Goal: Communication & Community: Answer question/provide support

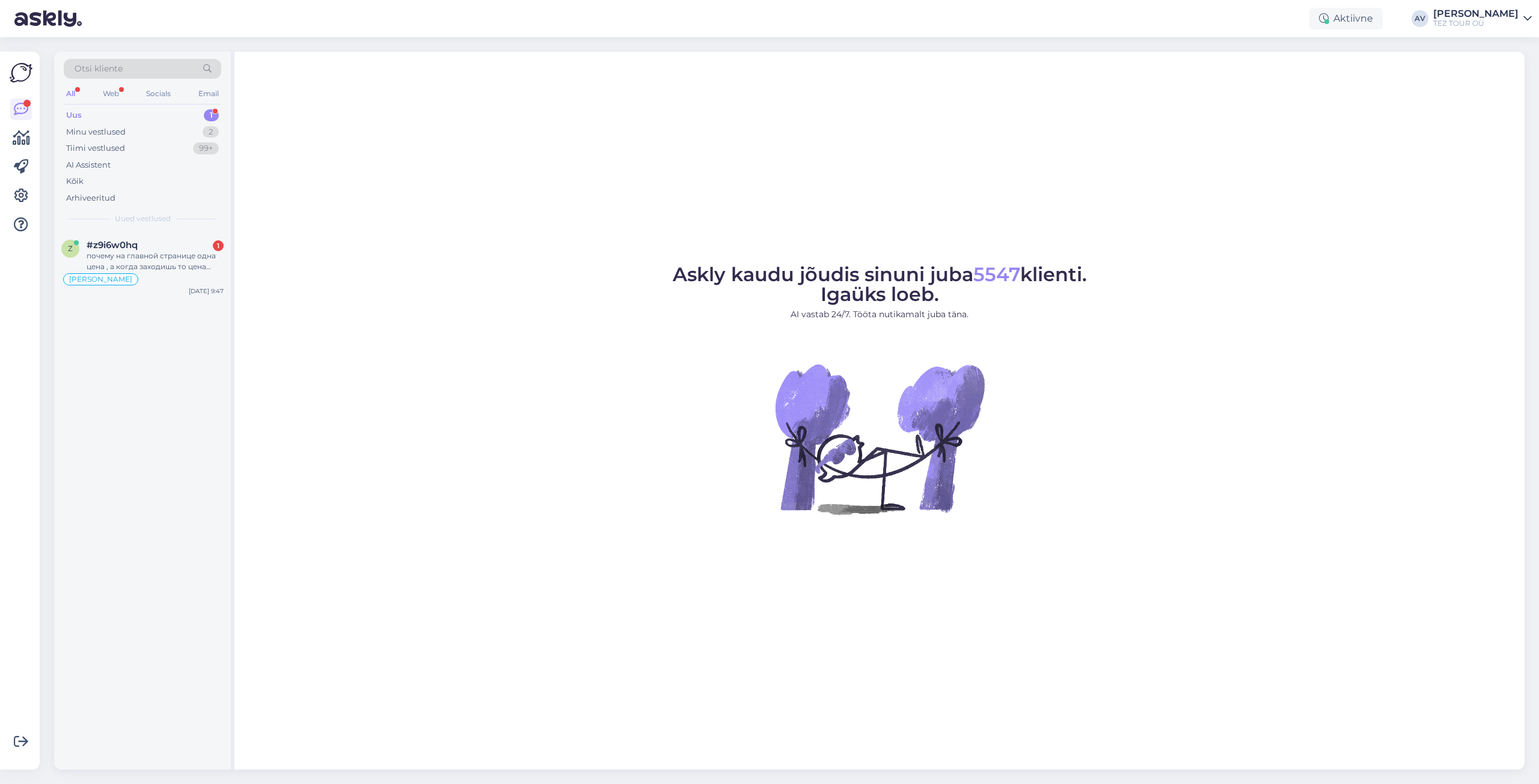
click at [88, 118] on div "Uus 1" at bounding box center [142, 116] width 158 height 17
click at [143, 259] on div "почему на главной странице одна цена , а когда заходишь то цена выше?" at bounding box center [155, 261] width 137 height 22
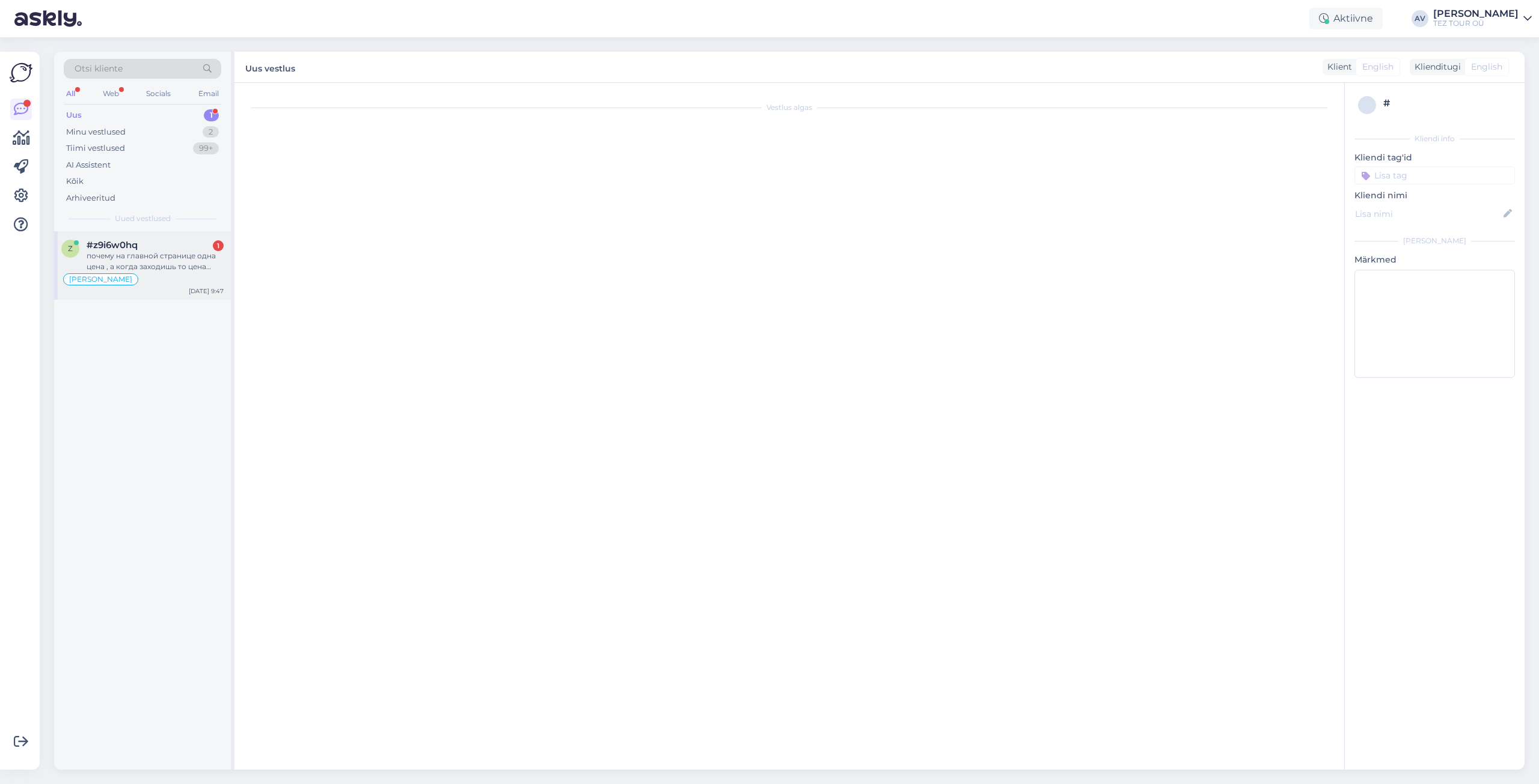
scroll to position [252, 0]
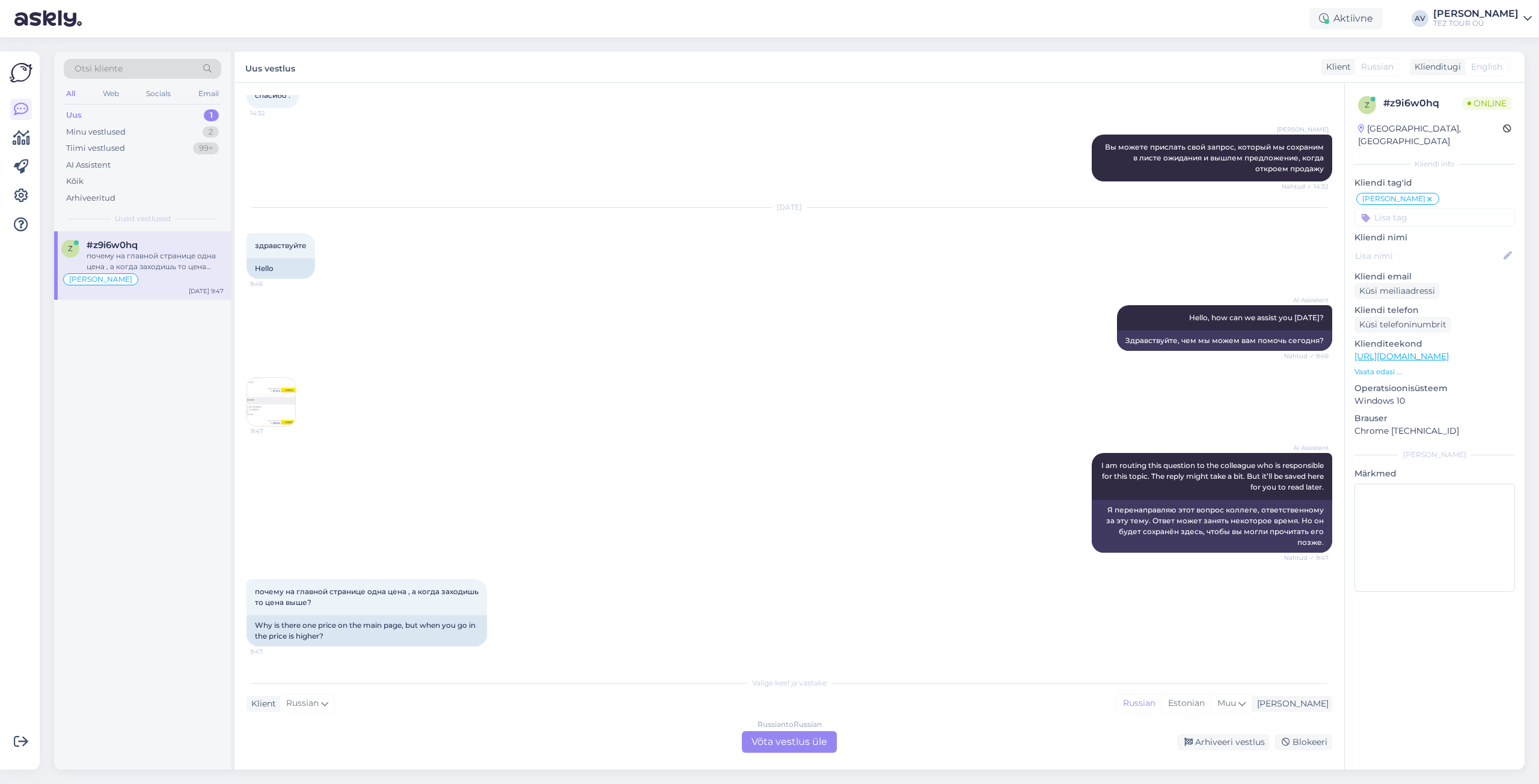
click at [808, 742] on div "Russian to Russian Võta vestlus üle" at bounding box center [789, 742] width 95 height 22
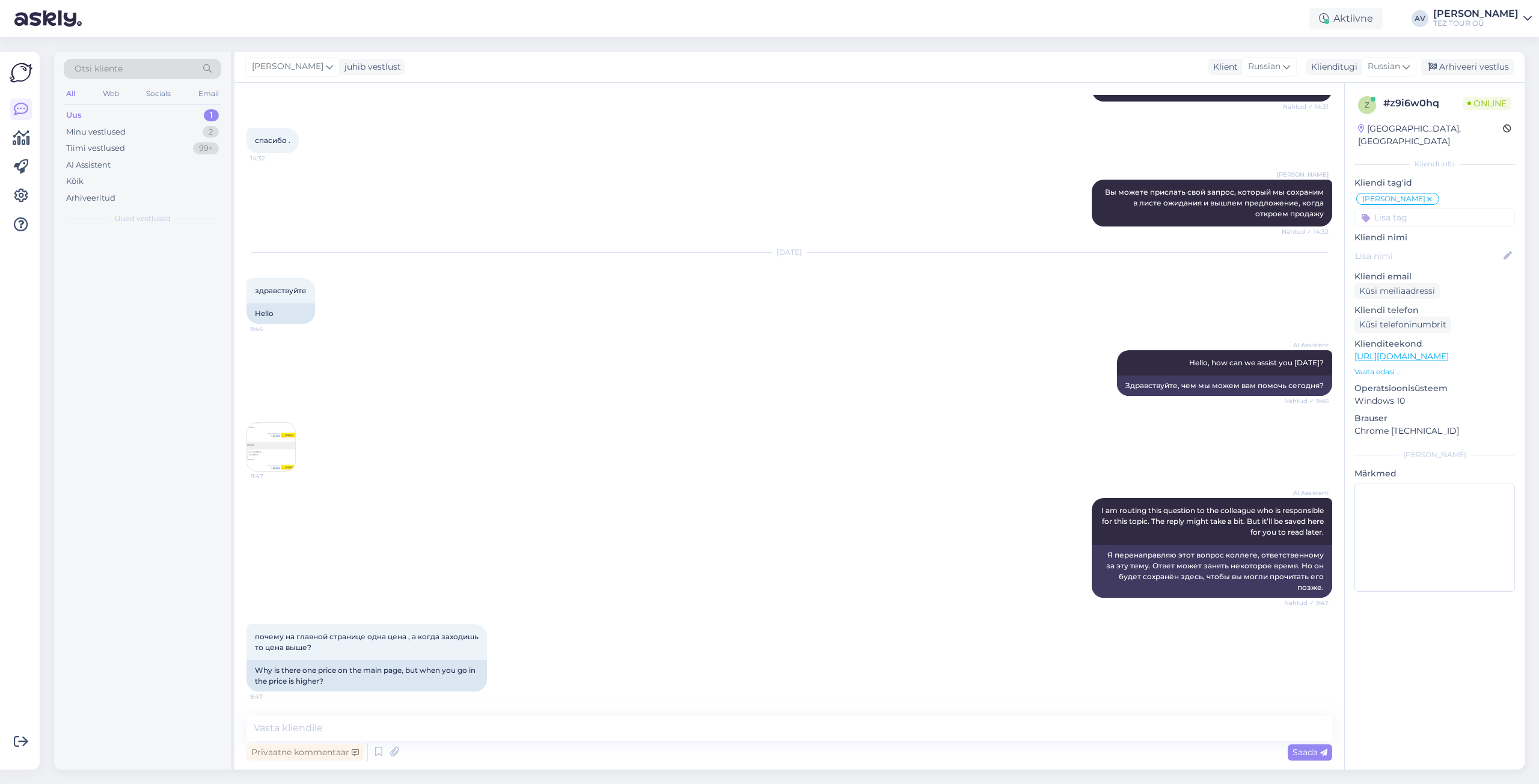
scroll to position [207, 0]
click at [1455, 209] on input at bounding box center [1435, 218] width 161 height 18
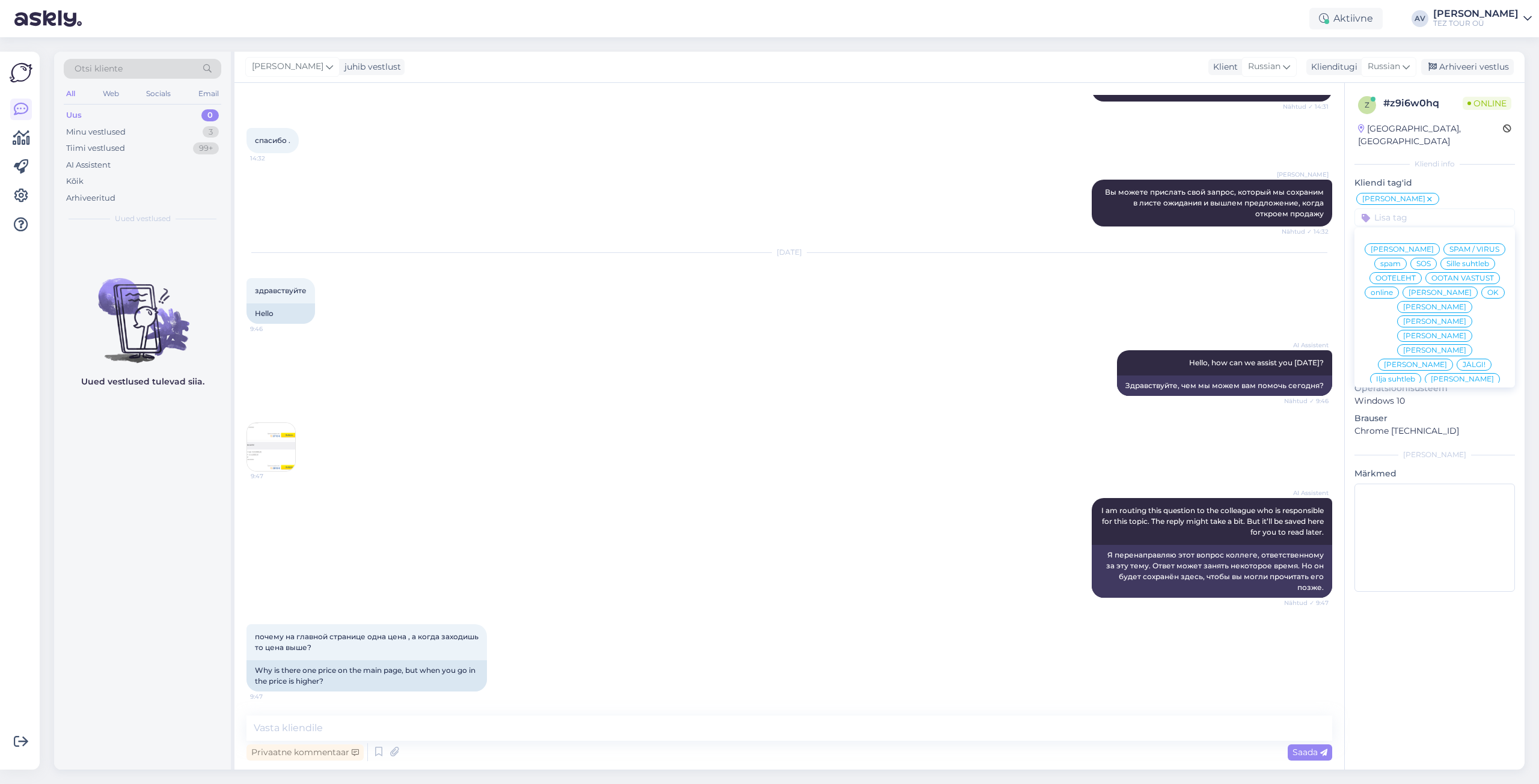
scroll to position [56, 0]
click at [1447, 377] on span "Alla suhtleb" at bounding box center [1435, 380] width 42 height 7
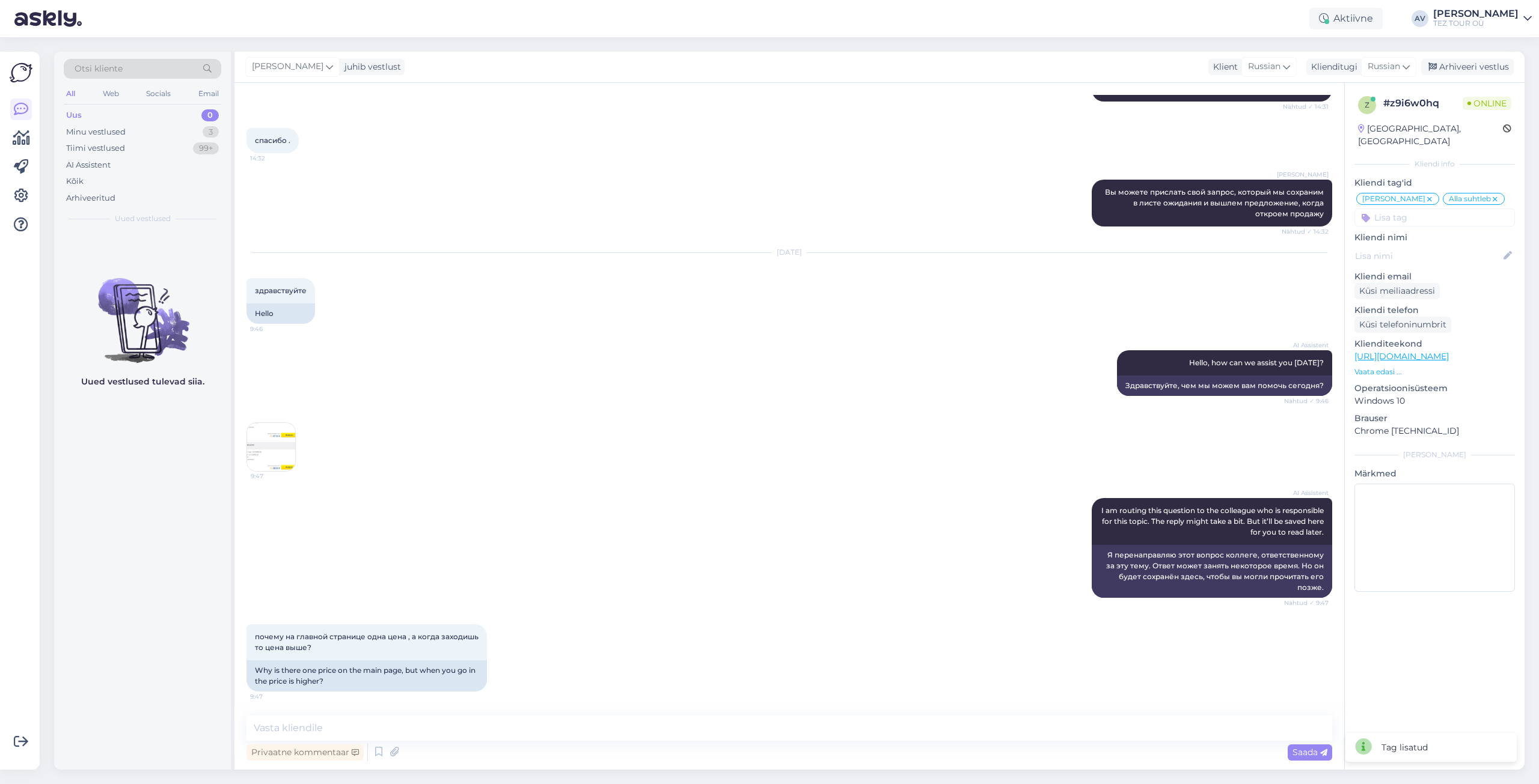
click at [269, 428] on img at bounding box center [271, 447] width 48 height 48
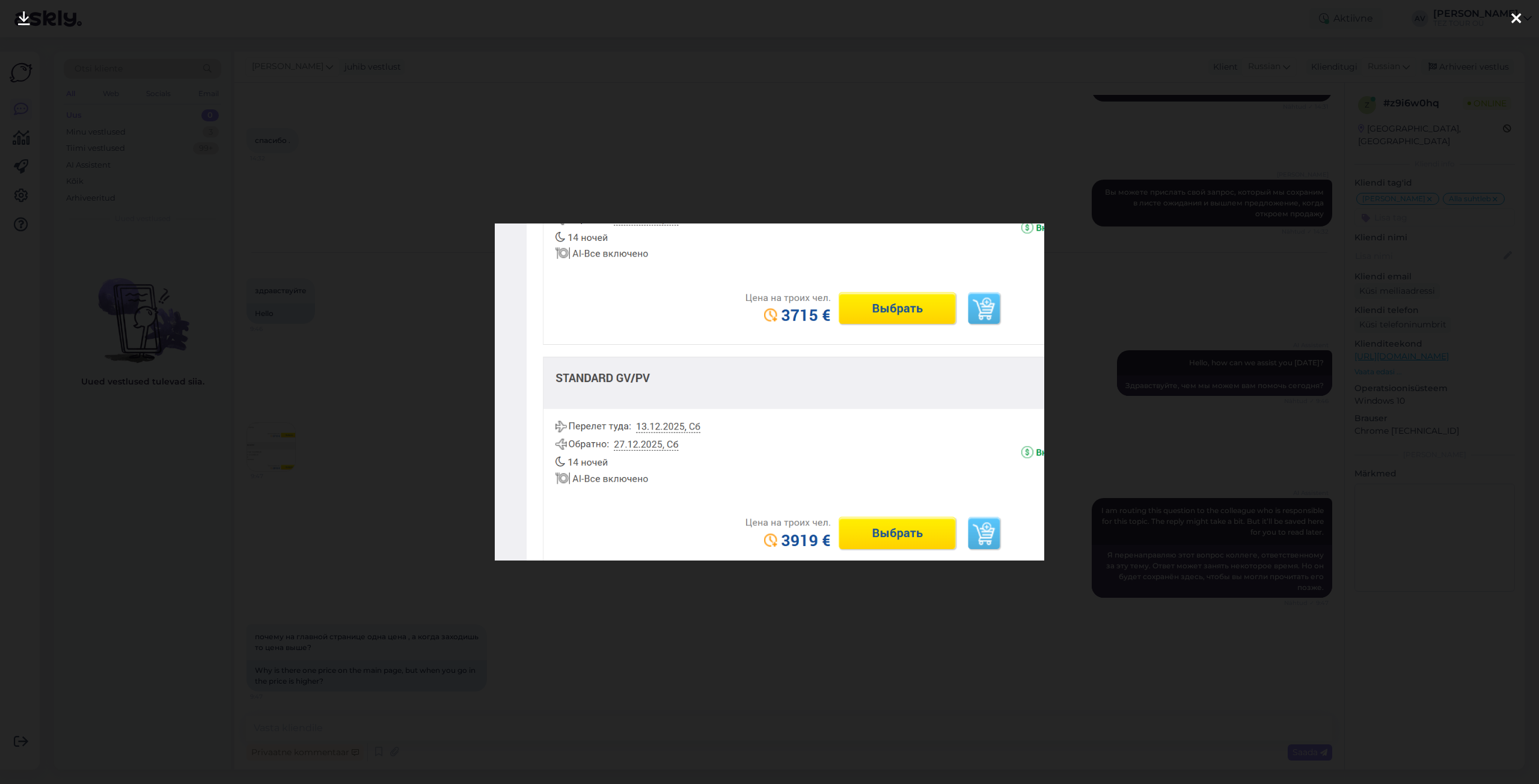
click at [1518, 23] on icon at bounding box center [1516, 19] width 10 height 15
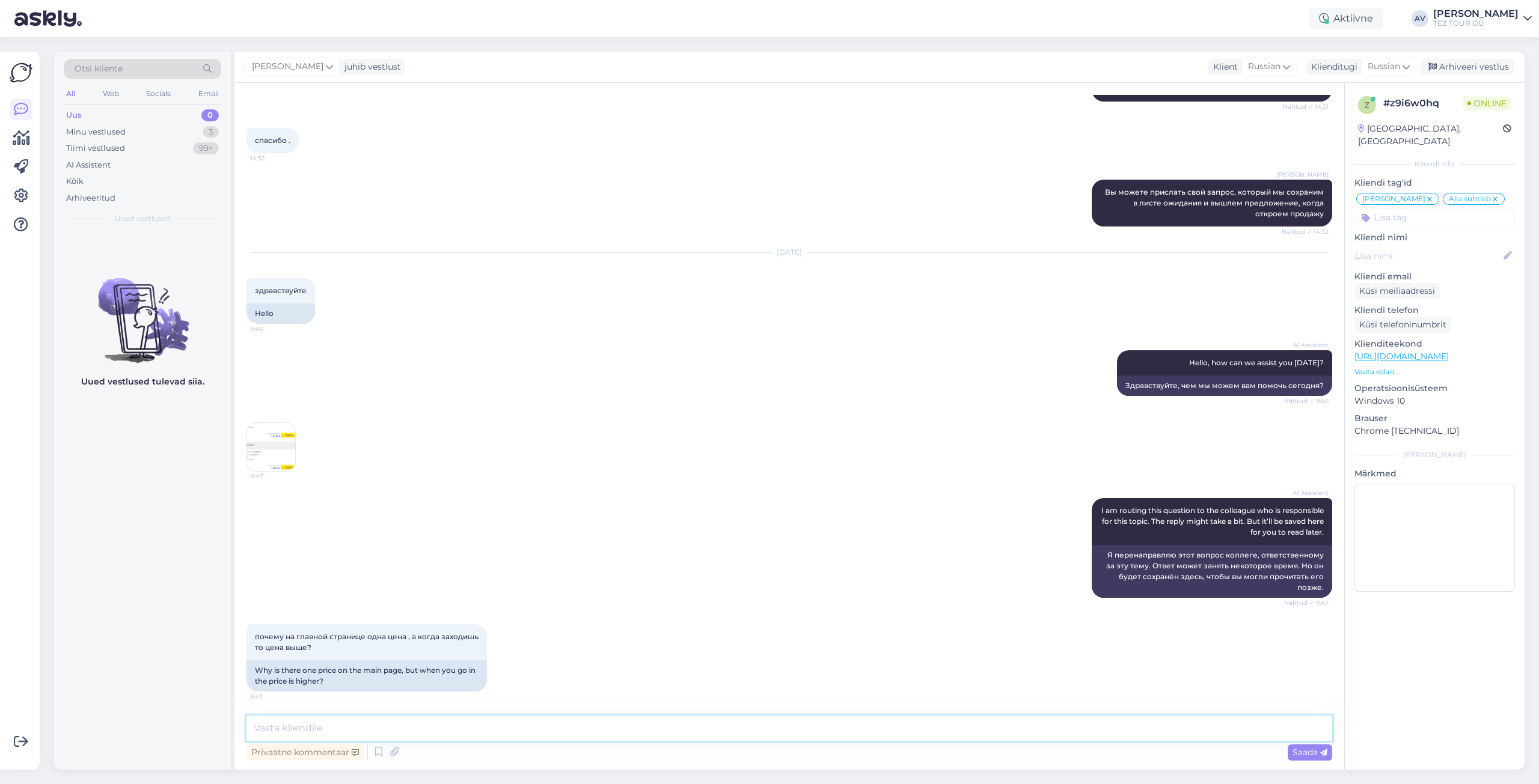
click at [559, 736] on textarea at bounding box center [789, 728] width 1086 height 25
click at [427, 728] on textarea "Доброе утро! В данном случае, теънический вопрос." at bounding box center [789, 728] width 1086 height 25
type textarea "Доброе утро! В данном случае, технический вопрос."
click at [1309, 753] on span "Saada" at bounding box center [1309, 752] width 35 height 11
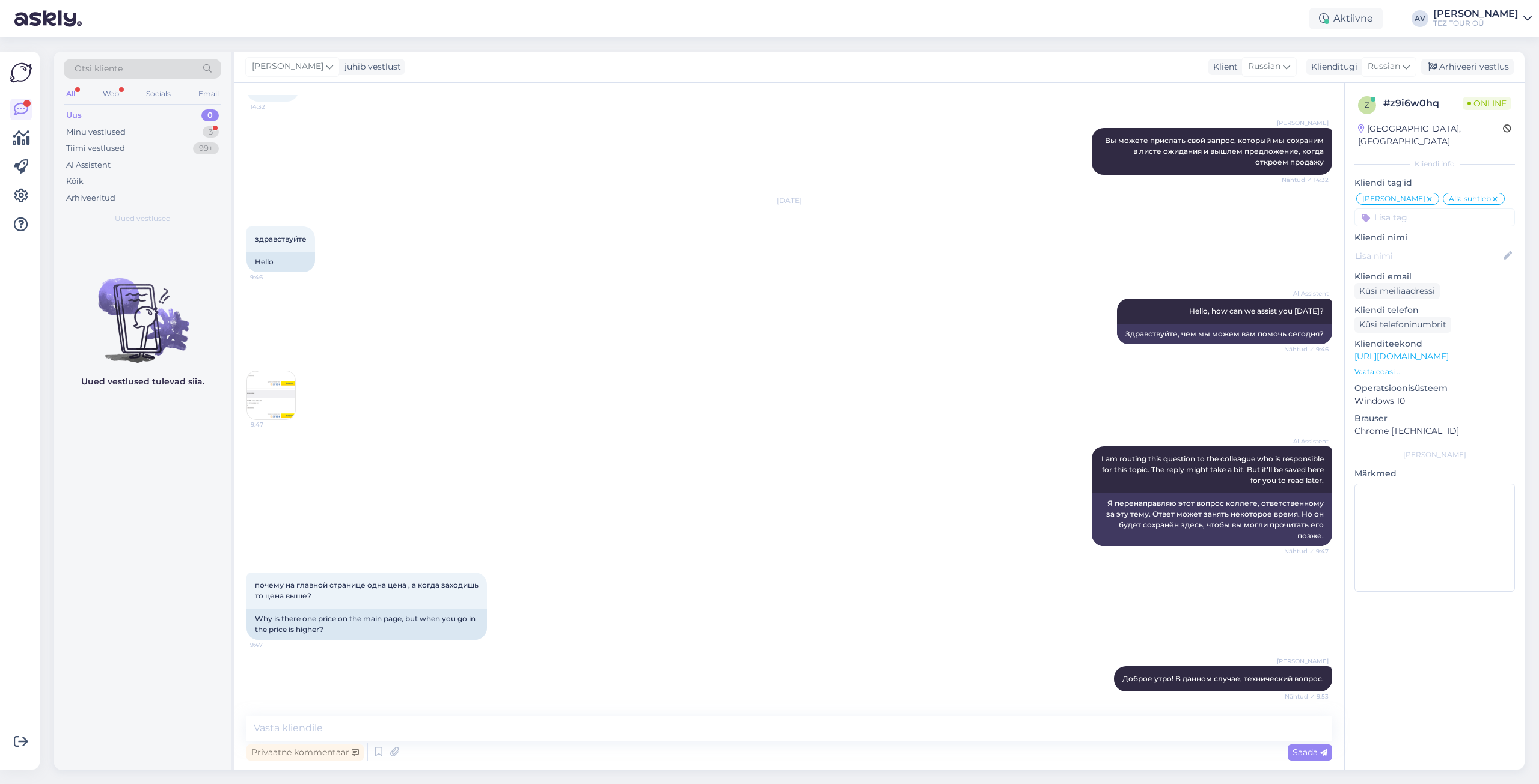
scroll to position [311, 0]
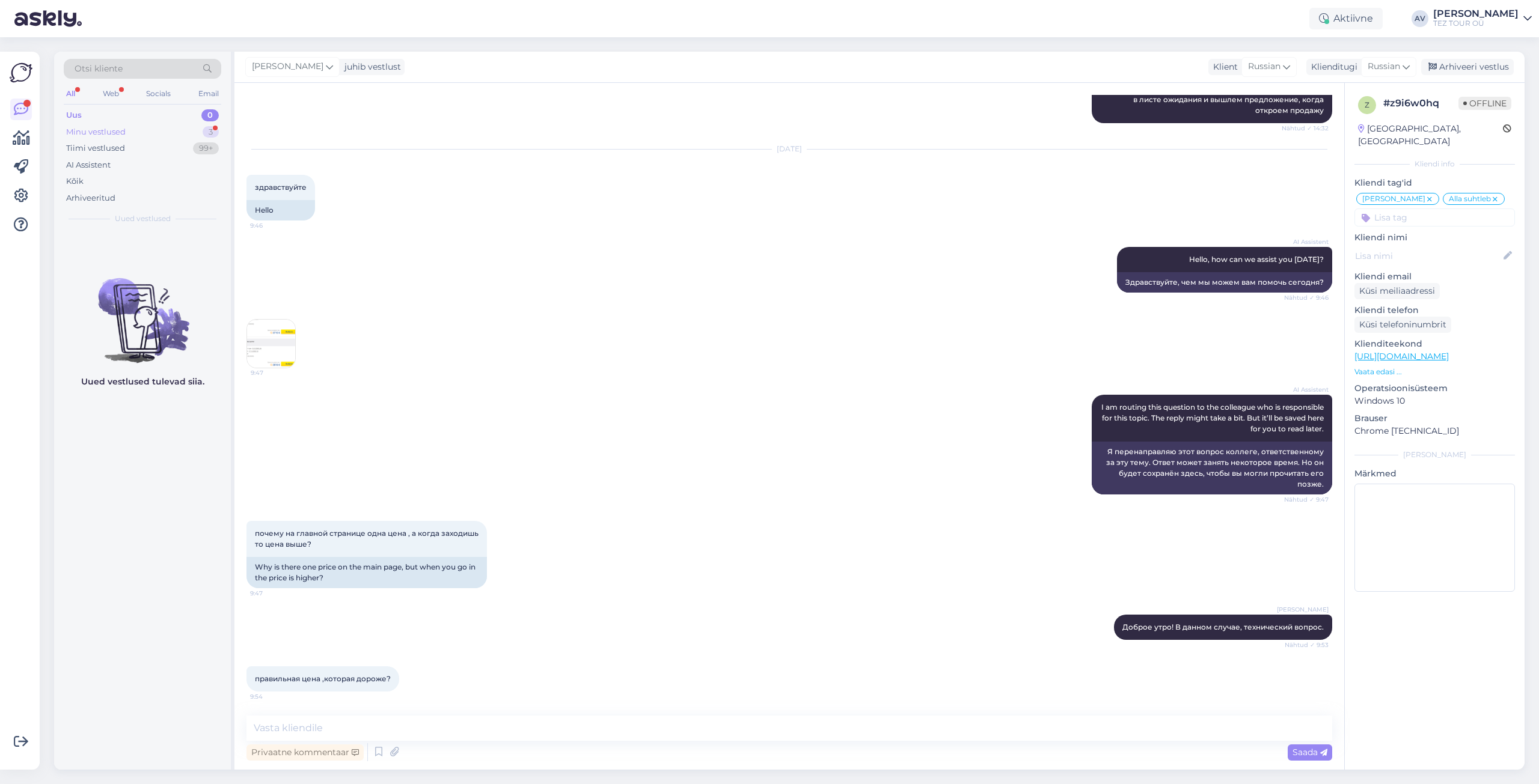
click at [117, 130] on div "Minu vestlused" at bounding box center [96, 132] width 59 height 12
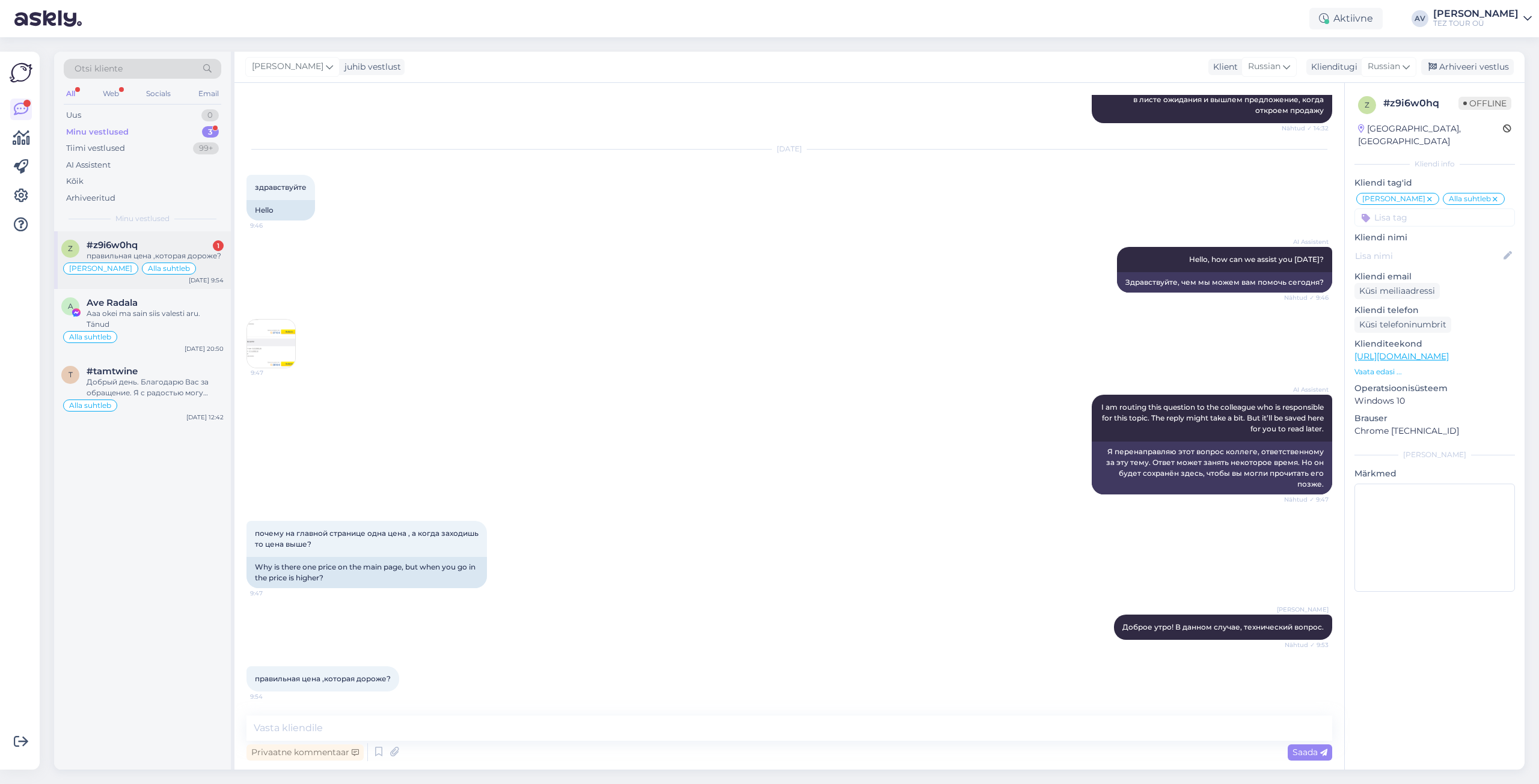
click at [134, 244] on span "#z9i6w0hq" at bounding box center [112, 244] width 51 height 11
click at [473, 726] on textarea at bounding box center [789, 728] width 1086 height 25
type textarea "совершенно верно."
click at [1325, 754] on icon at bounding box center [1324, 753] width 7 height 7
